Goal: Find contact information: Find contact information

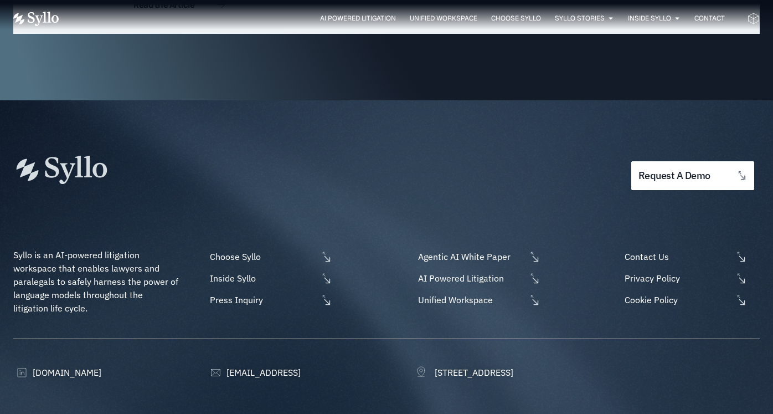
scroll to position [3618, 0]
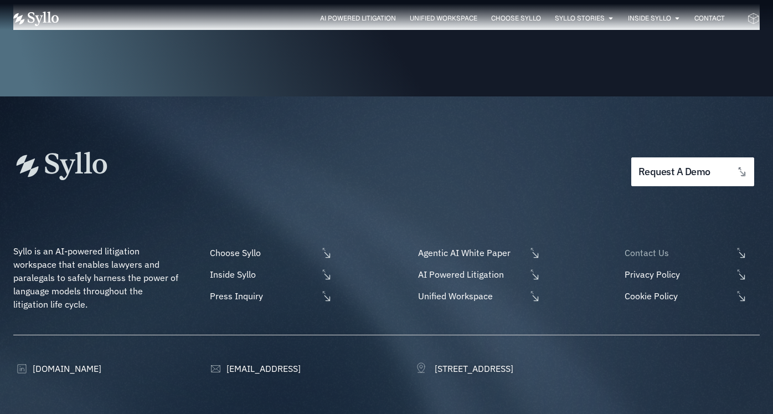
click at [660, 246] on span "Contact Us" at bounding box center [677, 252] width 111 height 13
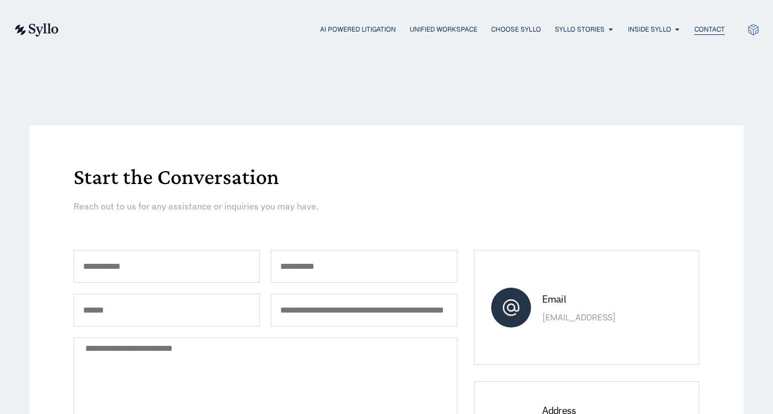
click at [709, 28] on span "Contact" at bounding box center [710, 29] width 30 height 10
click at [652, 61] on span "OUR TEAM" at bounding box center [650, 63] width 34 height 13
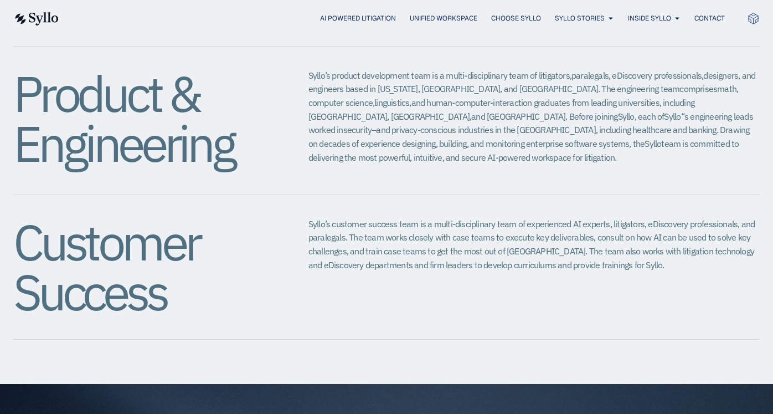
scroll to position [1163, 0]
